Goal: Transaction & Acquisition: Subscribe to service/newsletter

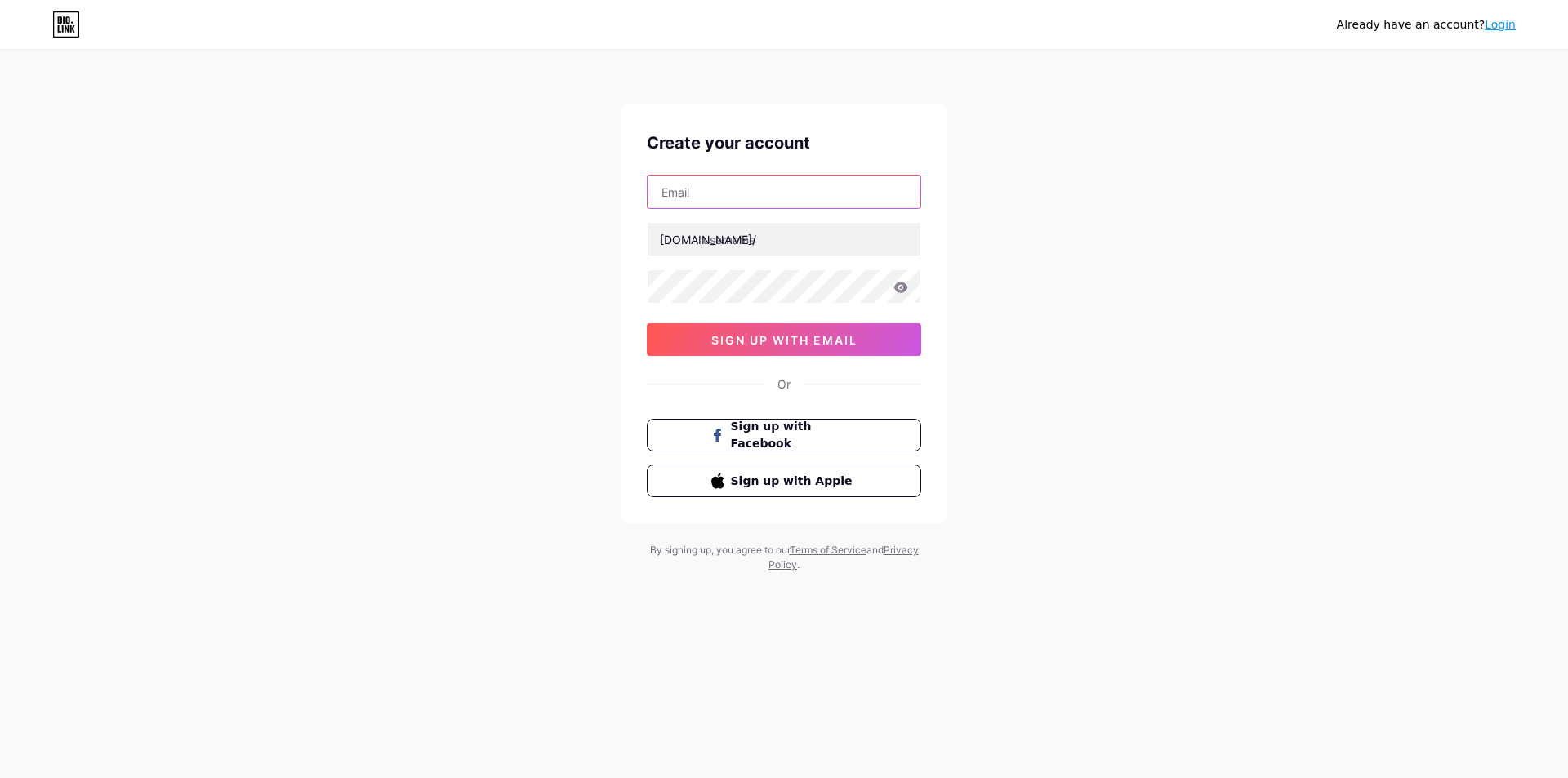
click at [763, 207] on input "text" at bounding box center [783, 191] width 272 height 32
click at [674, 189] on input "text" at bounding box center [783, 191] width 272 height 32
click at [694, 335] on button "sign up with email" at bounding box center [783, 339] width 274 height 32
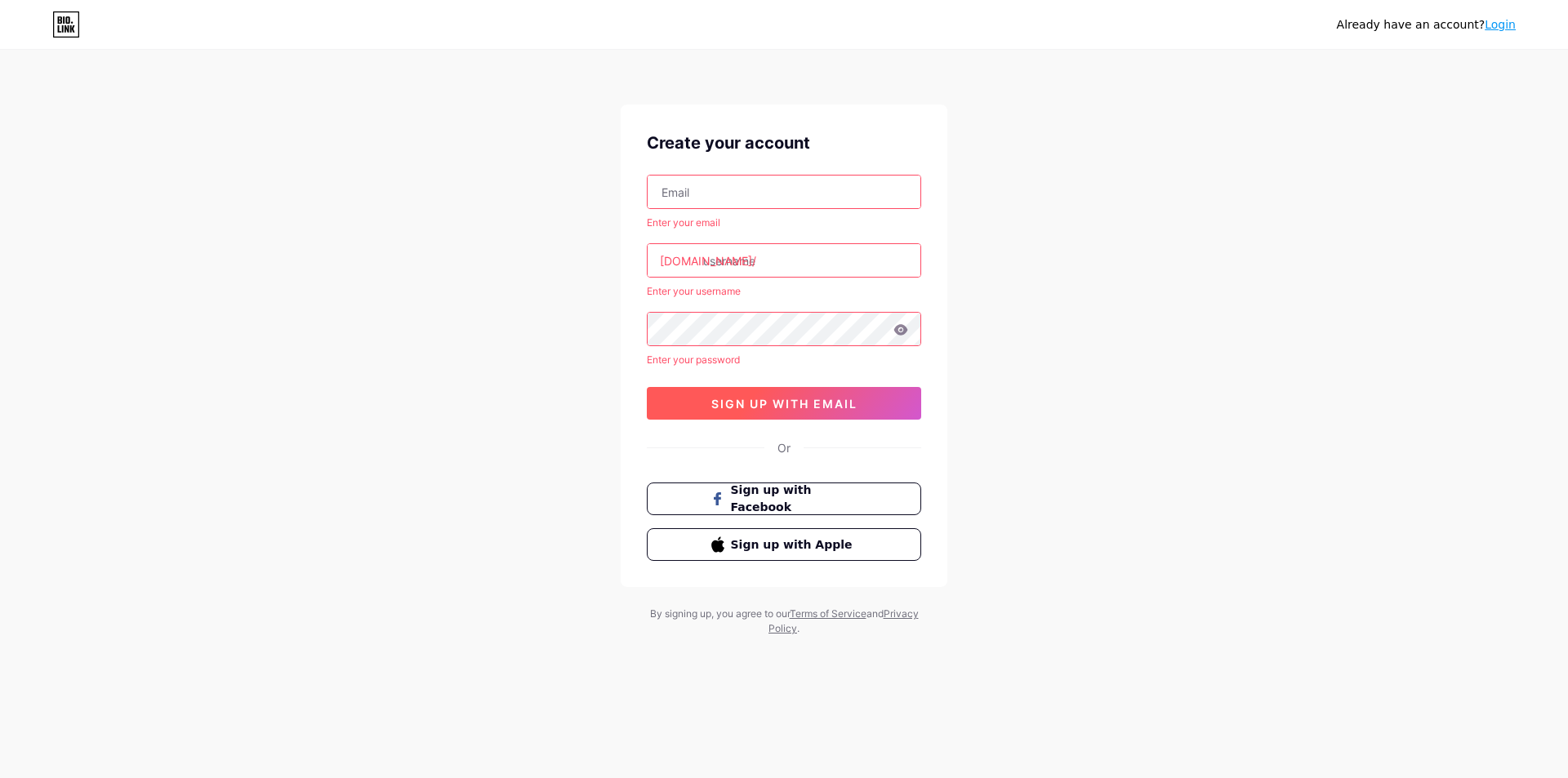
click at [708, 395] on button "sign up with email" at bounding box center [783, 402] width 274 height 32
click at [798, 465] on div "Create your account Enter your email bio.link/ Enter your username Enter your p…" at bounding box center [784, 345] width 327 height 483
click at [799, 504] on span "Sign up with Facebook" at bounding box center [794, 499] width 128 height 35
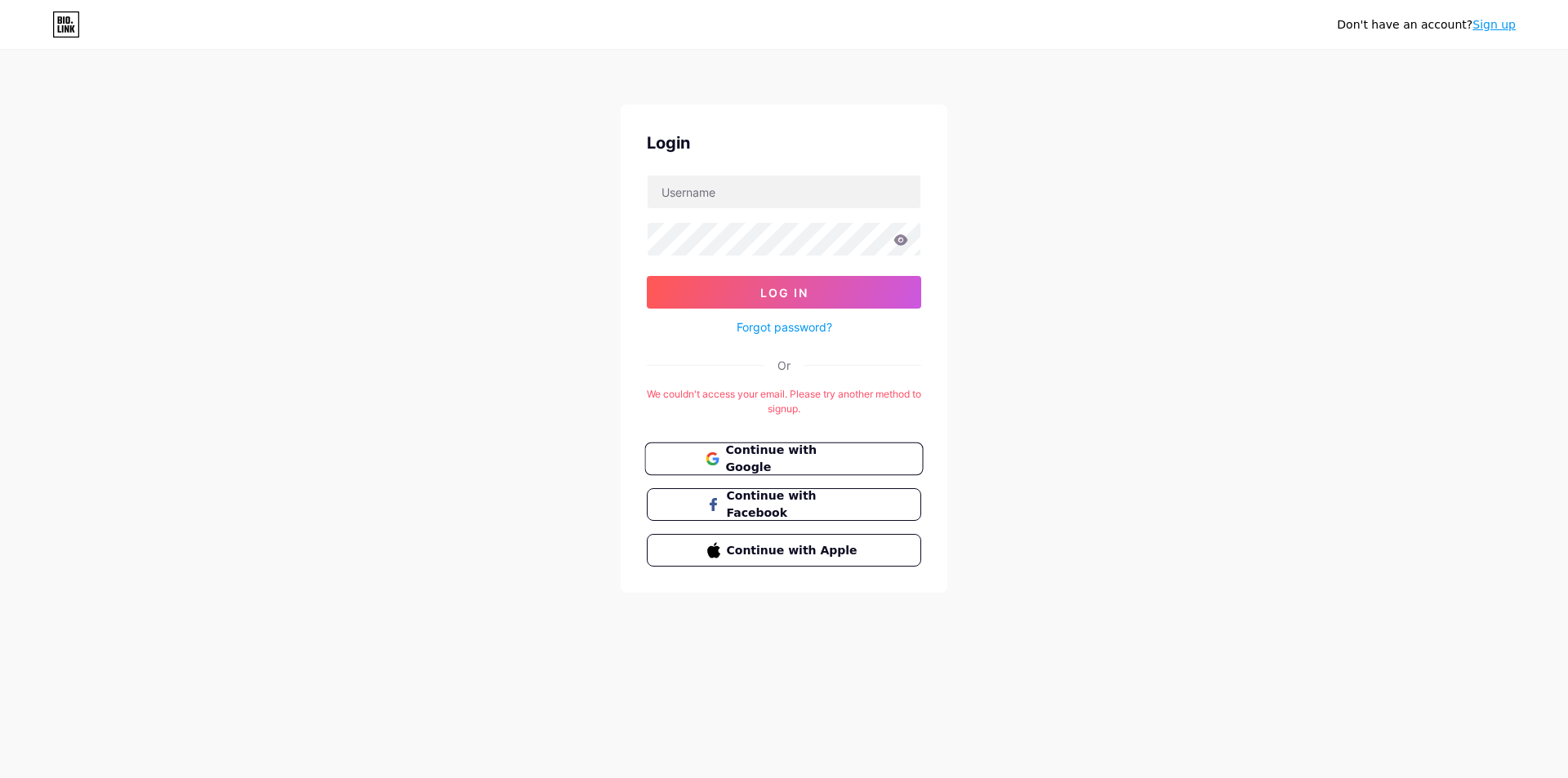
click at [757, 462] on span "Continue with Google" at bounding box center [793, 459] width 137 height 35
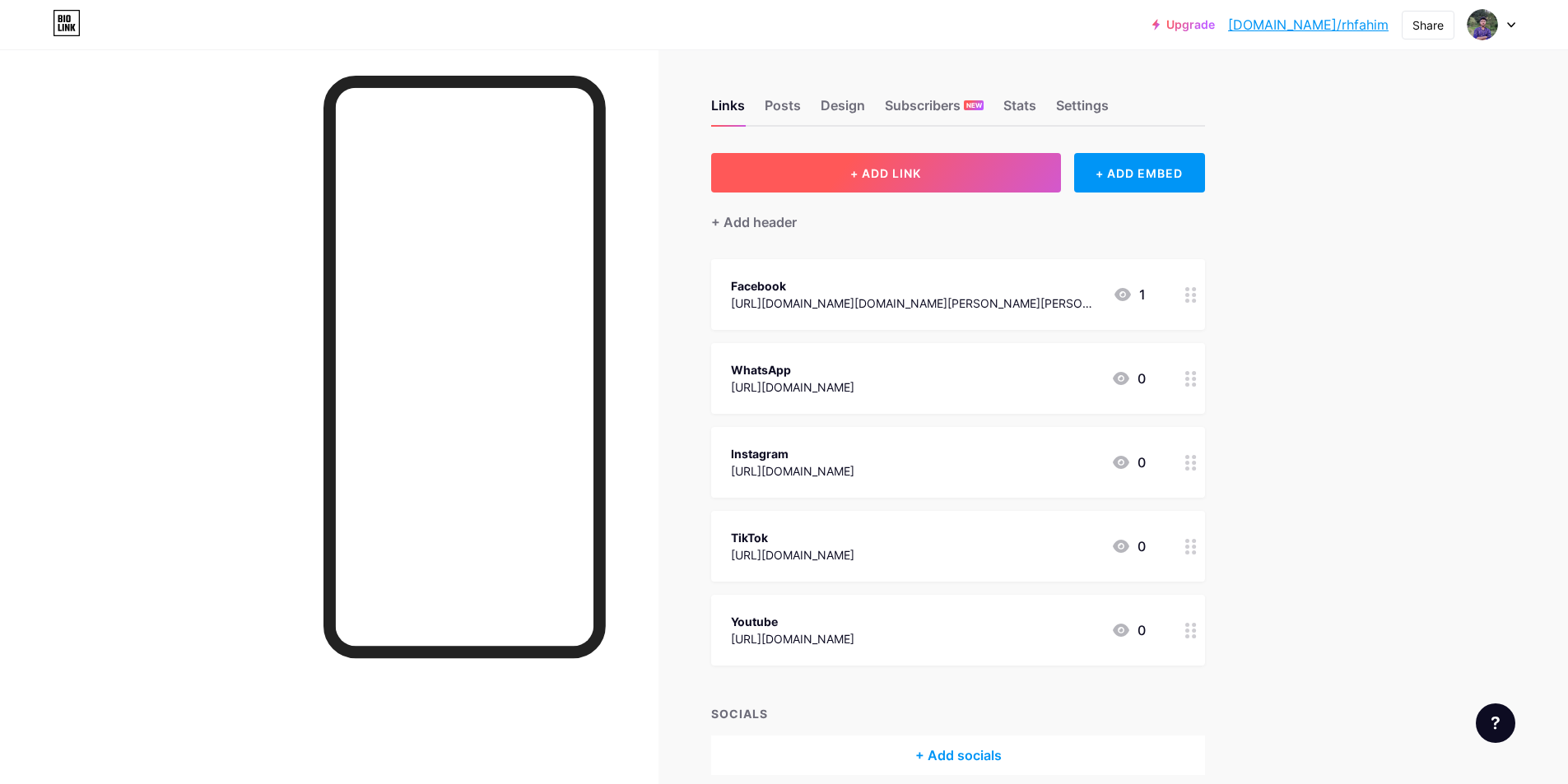
click at [835, 183] on button "+ ADD LINK" at bounding box center [886, 172] width 350 height 39
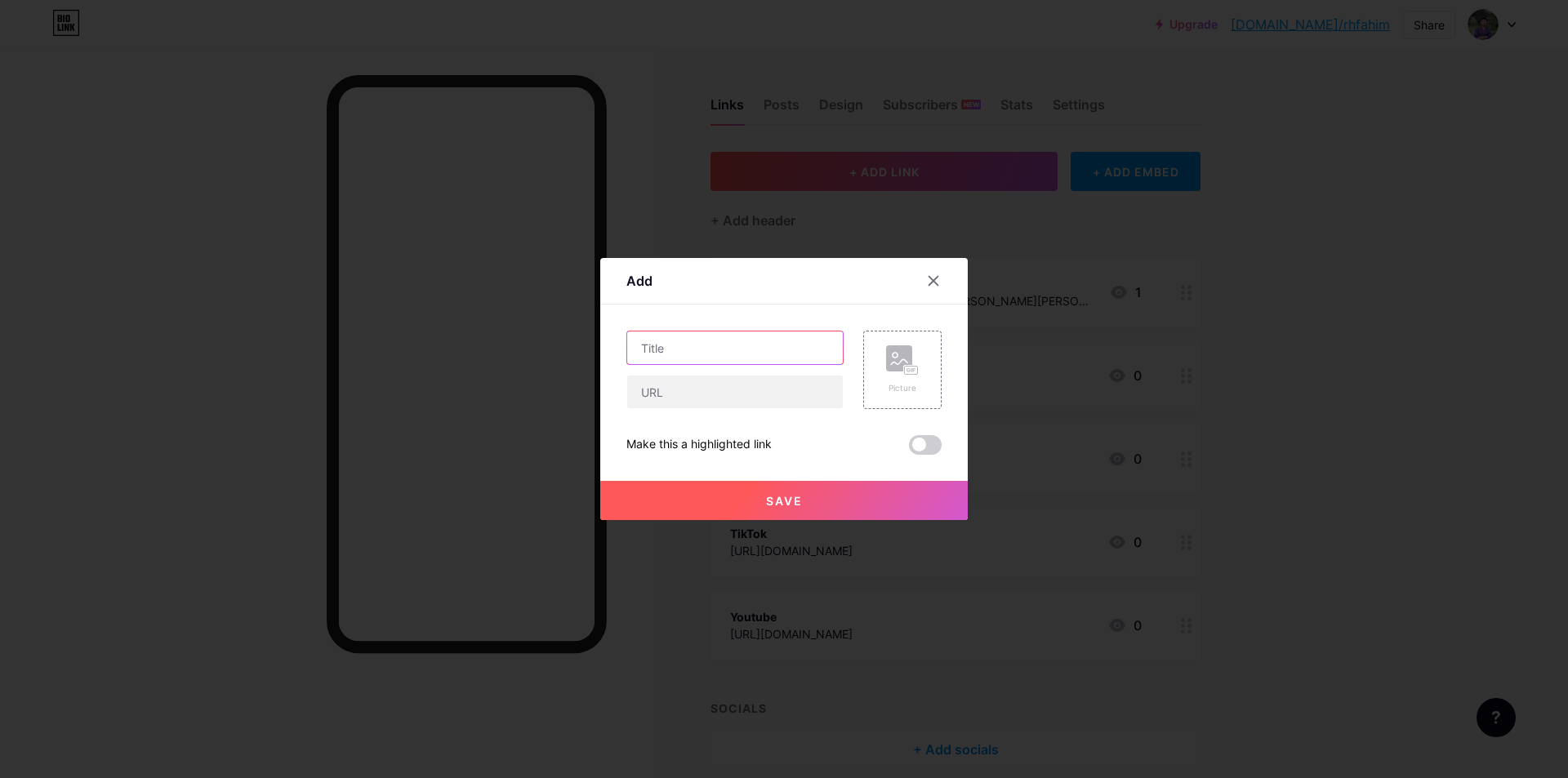
click at [719, 345] on input "text" at bounding box center [734, 347] width 215 height 32
type input "EMAIL"
click at [686, 397] on input "text" at bounding box center [734, 391] width 215 height 32
click at [919, 281] on div at bounding box center [934, 281] width 30 height 30
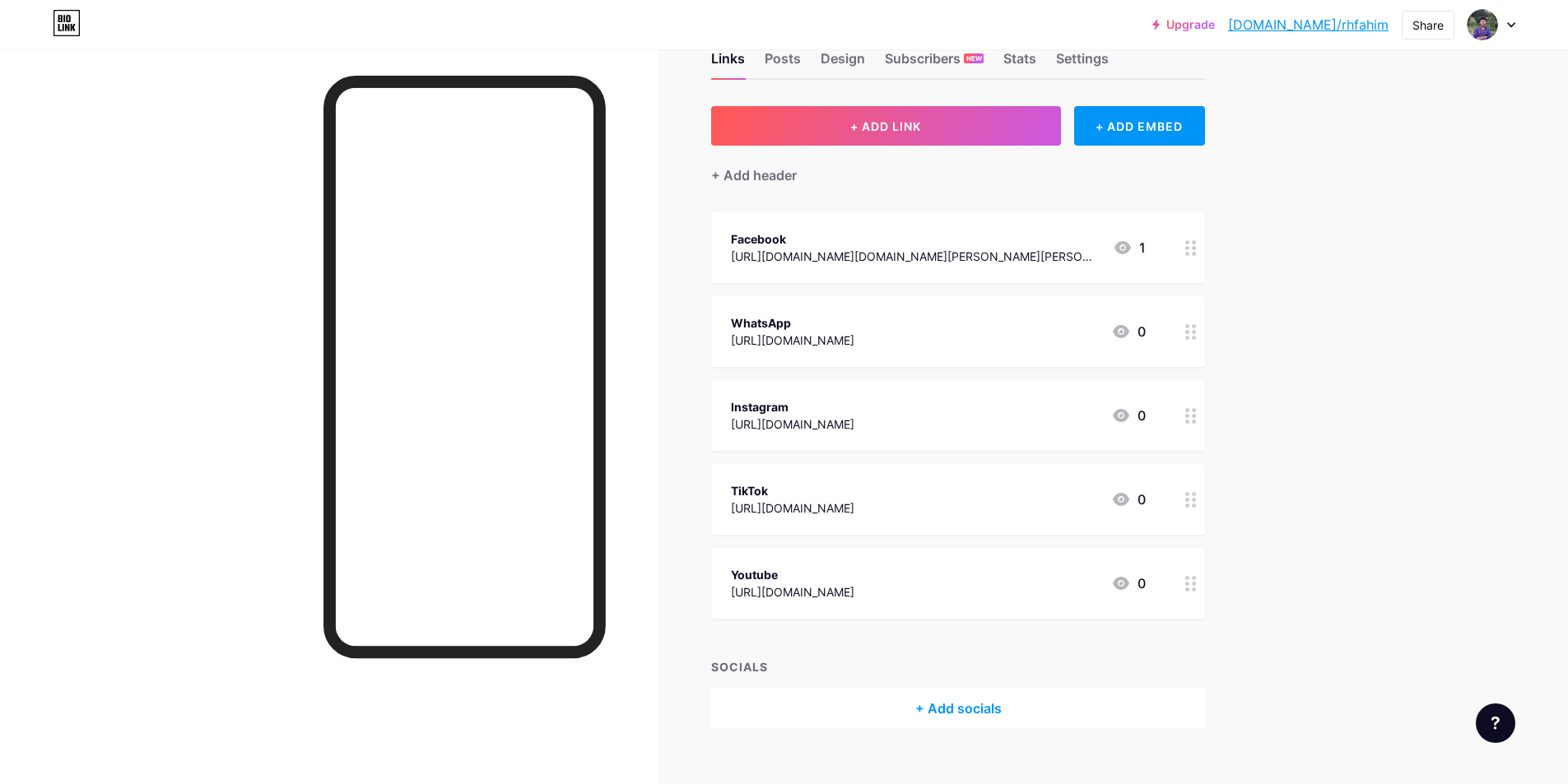
scroll to position [73, 0]
